Goal: Task Accomplishment & Management: Use online tool/utility

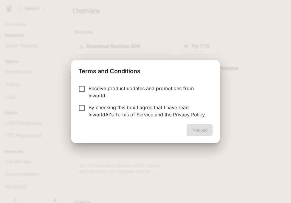
click at [153, 107] on p "By checking this box I agree that I have read InworldAI's Terms of Service and …" at bounding box center [148, 111] width 119 height 14
click at [193, 129] on button "Proceed" at bounding box center [200, 130] width 26 height 12
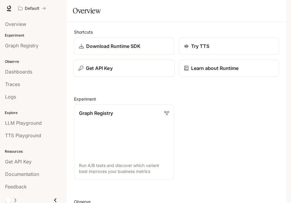
click at [105, 72] on p "Get API Key" at bounding box center [99, 68] width 27 height 7
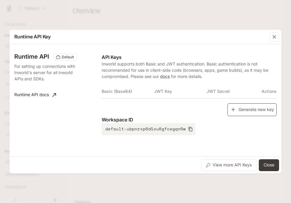
click at [249, 107] on button "Generate new key" at bounding box center [251, 109] width 49 height 13
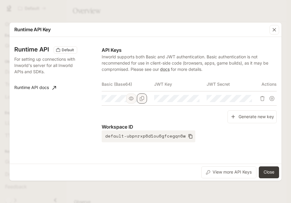
click at [141, 100] on icon "Copy Basic (Base64)" at bounding box center [142, 98] width 5 height 5
click at [269, 172] on button "Close" at bounding box center [269, 173] width 20 height 12
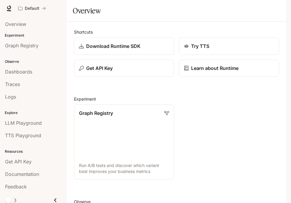
click at [277, 10] on icon "button" at bounding box center [277, 8] width 5 height 5
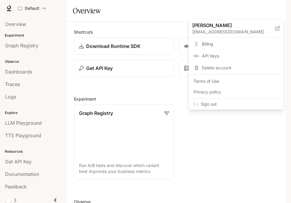
click at [238, 104] on span "Sign out" at bounding box center [240, 104] width 78 height 6
